Goal: Task Accomplishment & Management: Use online tool/utility

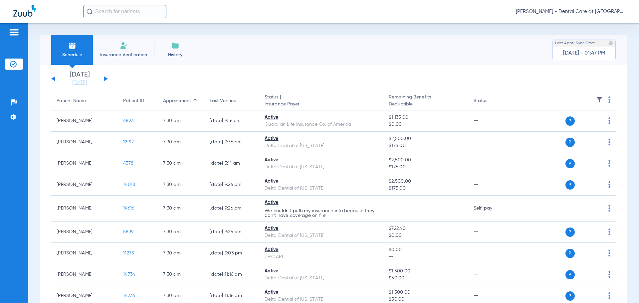
click at [117, 41] on li "Insurance Verification" at bounding box center [124, 50] width 62 height 30
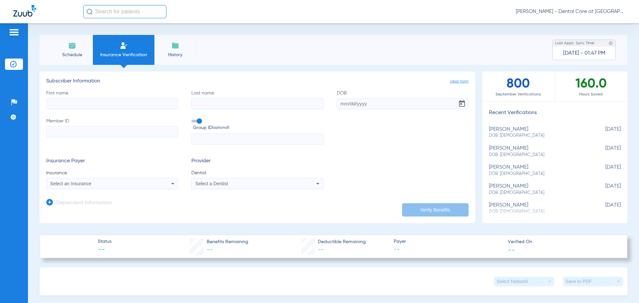
click at [549, 187] on div "[PERSON_NAME] DOB: [DEMOGRAPHIC_DATA]" at bounding box center [538, 189] width 99 height 12
type input "[PERSON_NAME]"
type input "Sworobowicz"
type input "[DATE]"
type input "01010852300"
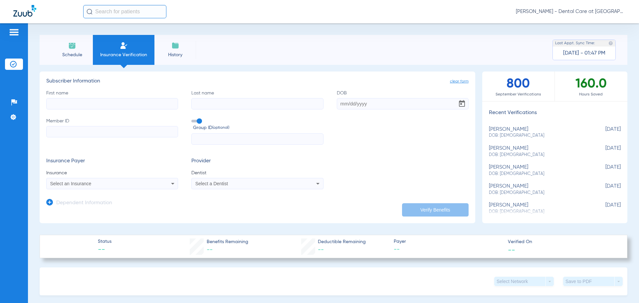
type input "E5"
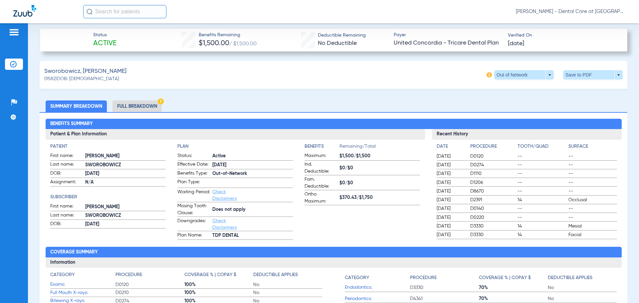
scroll to position [233, 0]
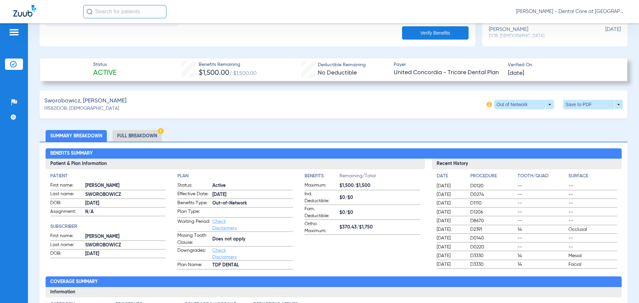
click at [146, 135] on li "Full Breakdown" at bounding box center [137, 136] width 49 height 12
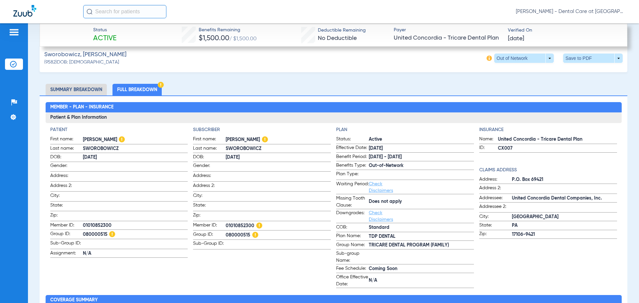
scroll to position [153, 0]
